Goal: Navigation & Orientation: Find specific page/section

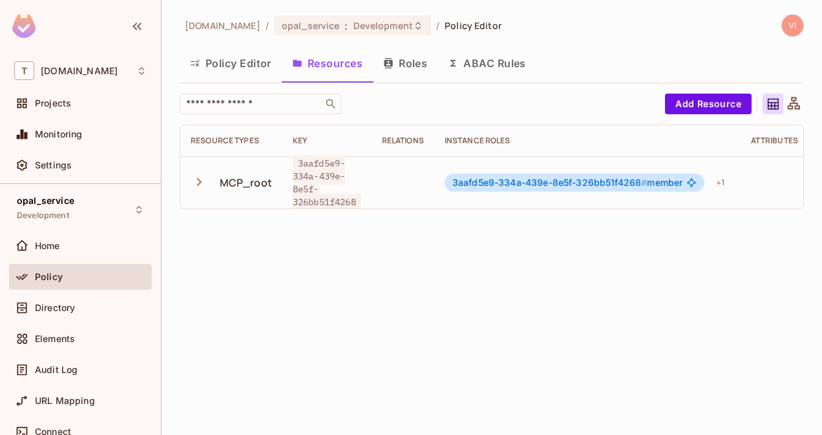
click at [65, 307] on span "Directory" at bounding box center [55, 308] width 40 height 10
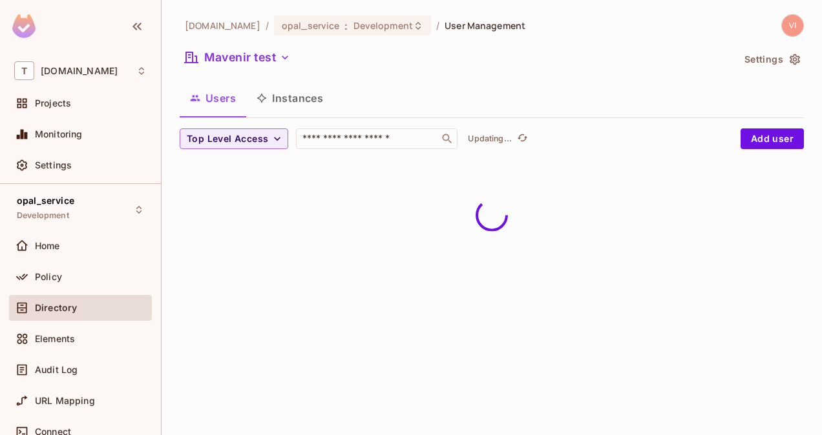
click at [298, 105] on button "Instances" at bounding box center [289, 98] width 87 height 32
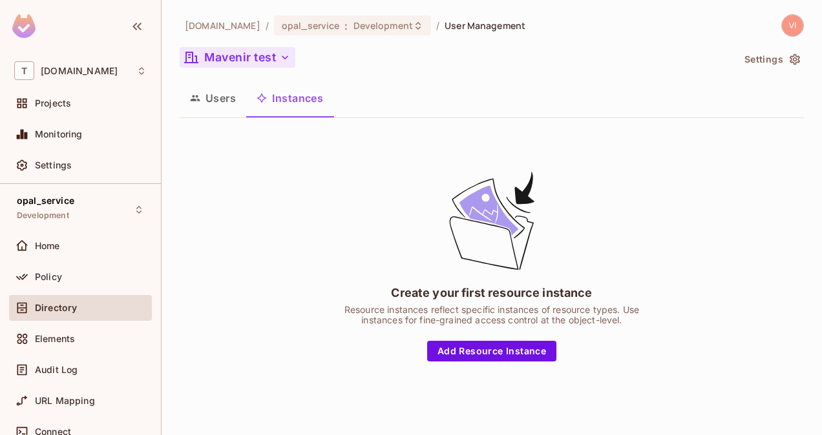
click at [285, 59] on icon "button" at bounding box center [284, 57] width 13 height 13
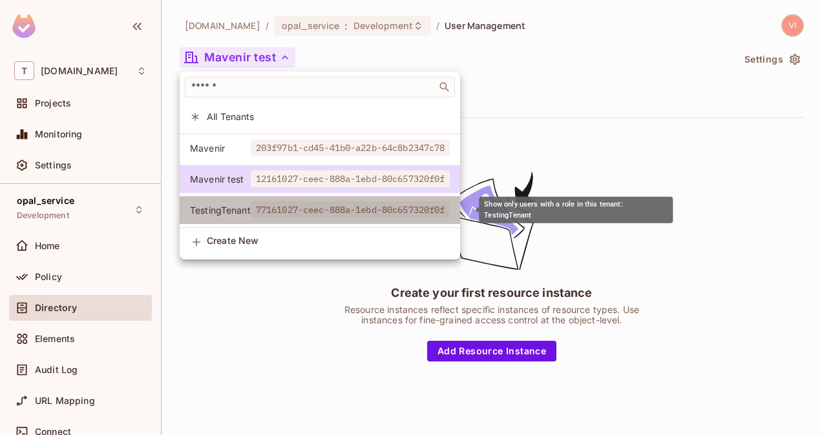
click at [297, 207] on span "77161027-ceec-888a-1ebd-80c657320f0f" at bounding box center [351, 210] width 200 height 17
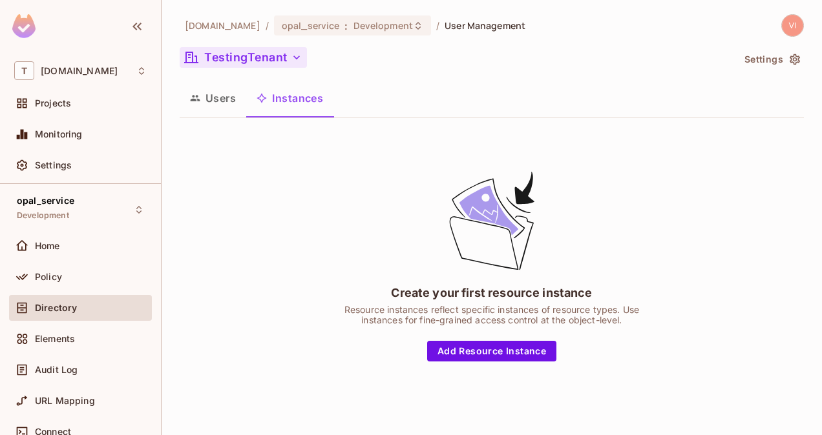
click at [282, 60] on button "TestingTenant" at bounding box center [243, 57] width 127 height 21
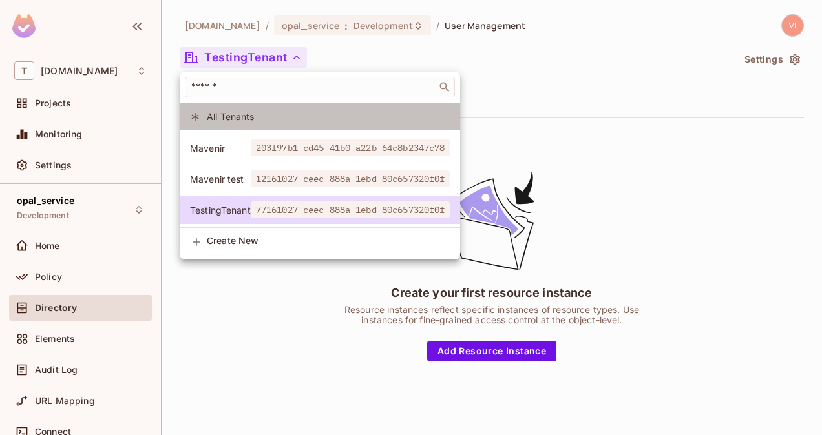
click at [250, 121] on span "All Tenants" at bounding box center [328, 116] width 243 height 12
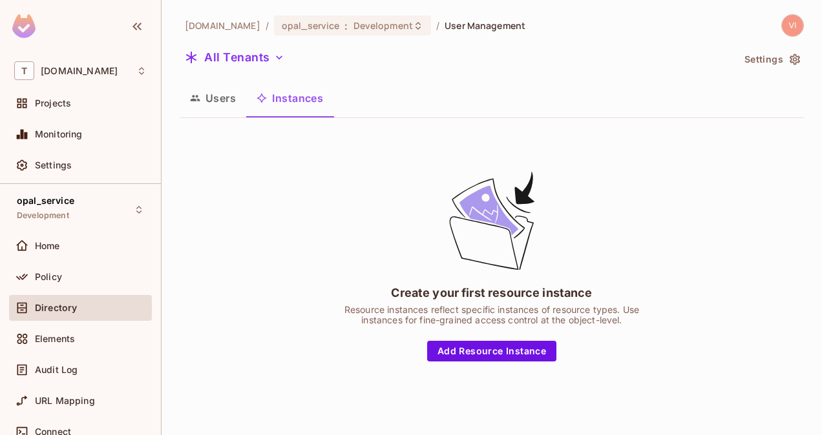
click at [230, 101] on button "Users" at bounding box center [213, 98] width 67 height 32
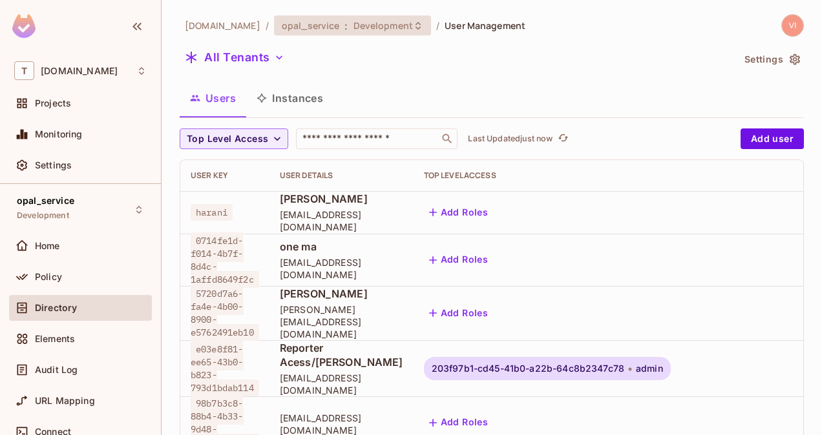
click at [369, 35] on div "opal_service : Development" at bounding box center [352, 26] width 157 height 20
